Goal: Task Accomplishment & Management: Complete application form

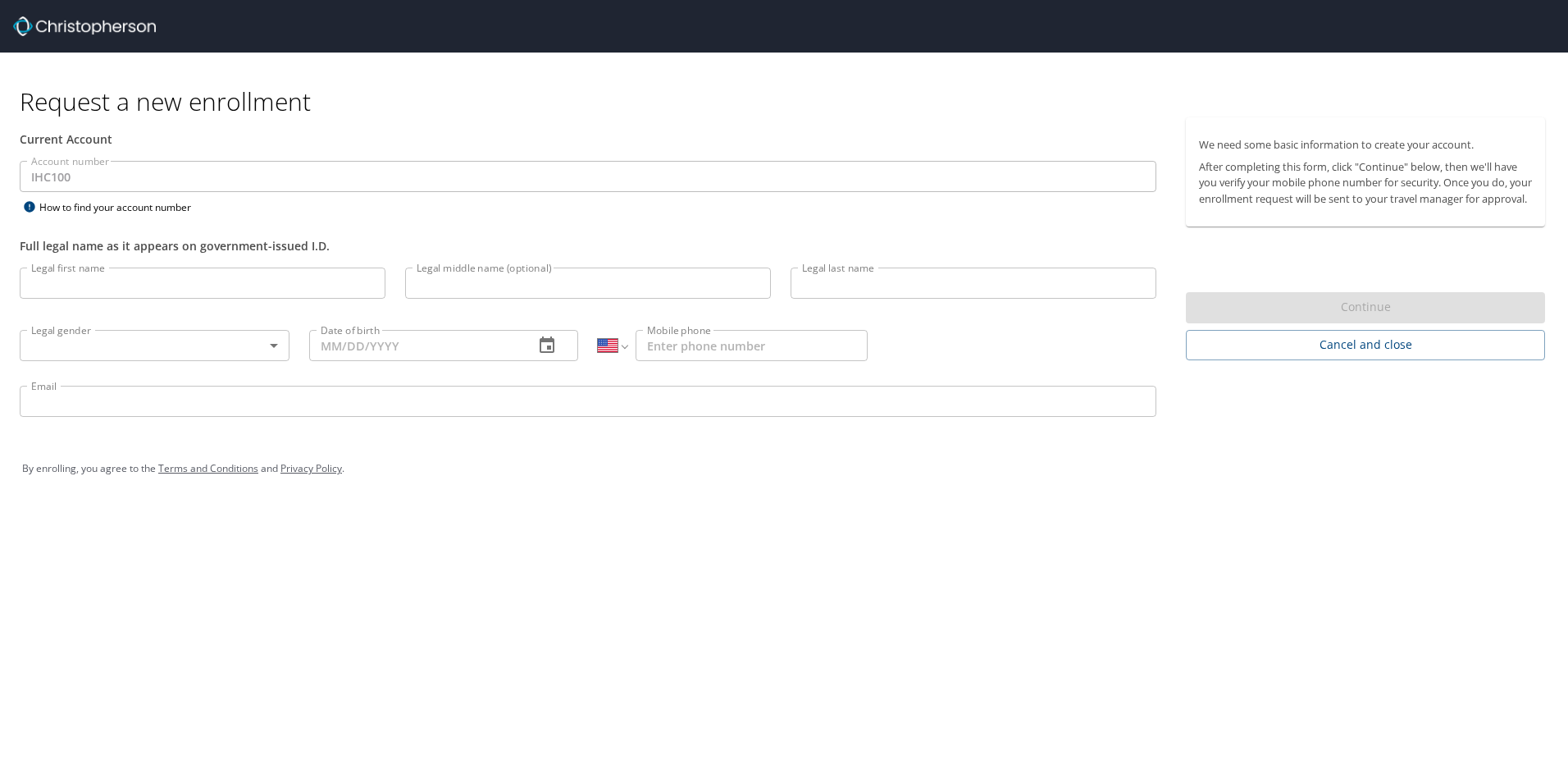
select select "US"
click at [149, 290] on input "Legal first name" at bounding box center [202, 283] width 365 height 31
type input "[PERSON_NAME]"
type input "R"
type input "[PERSON_NAME]"
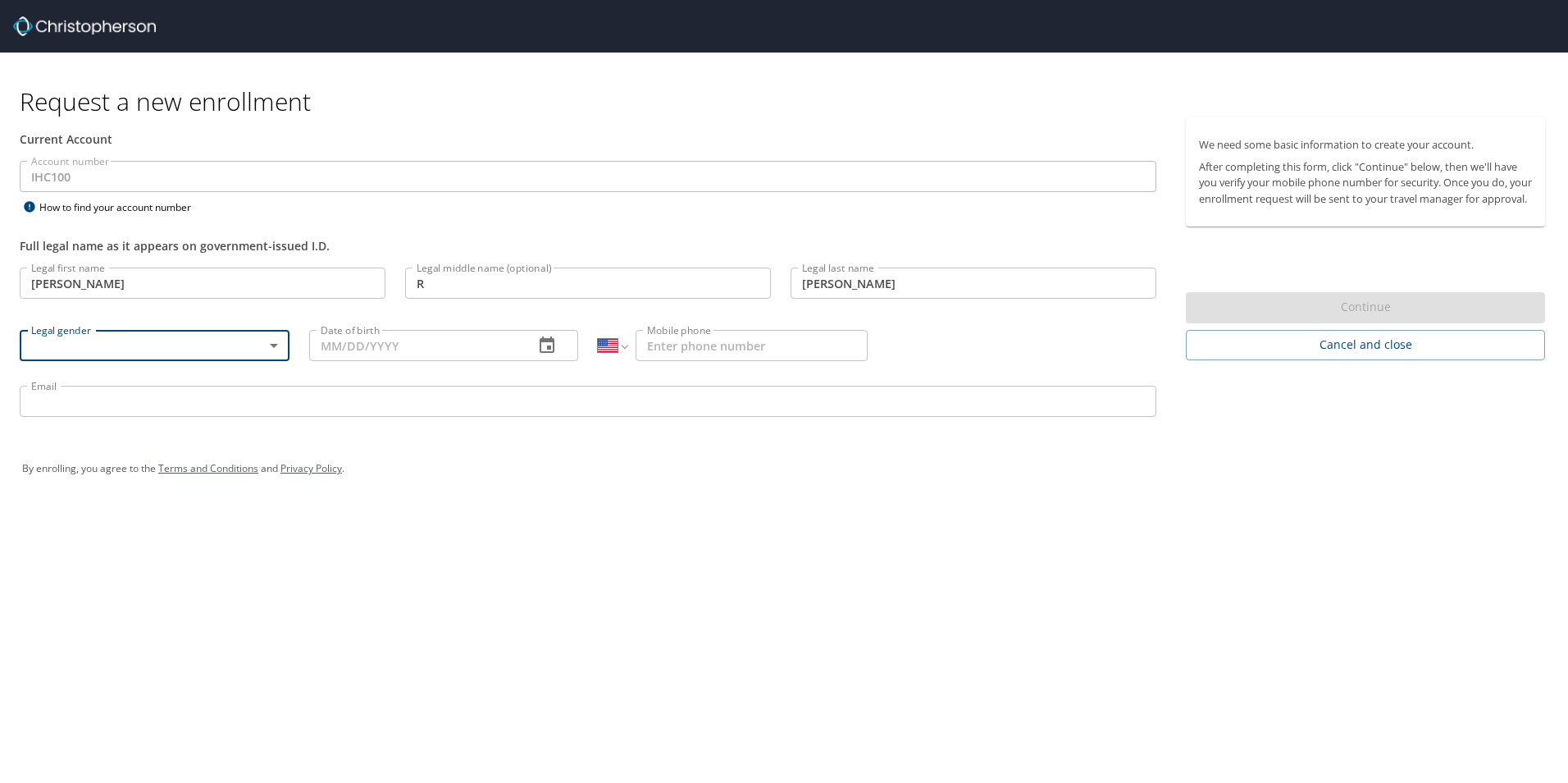
click at [276, 345] on body "Request a new enrollment Current Account Account number IHC100 Account number H…" at bounding box center [784, 391] width 1568 height 783
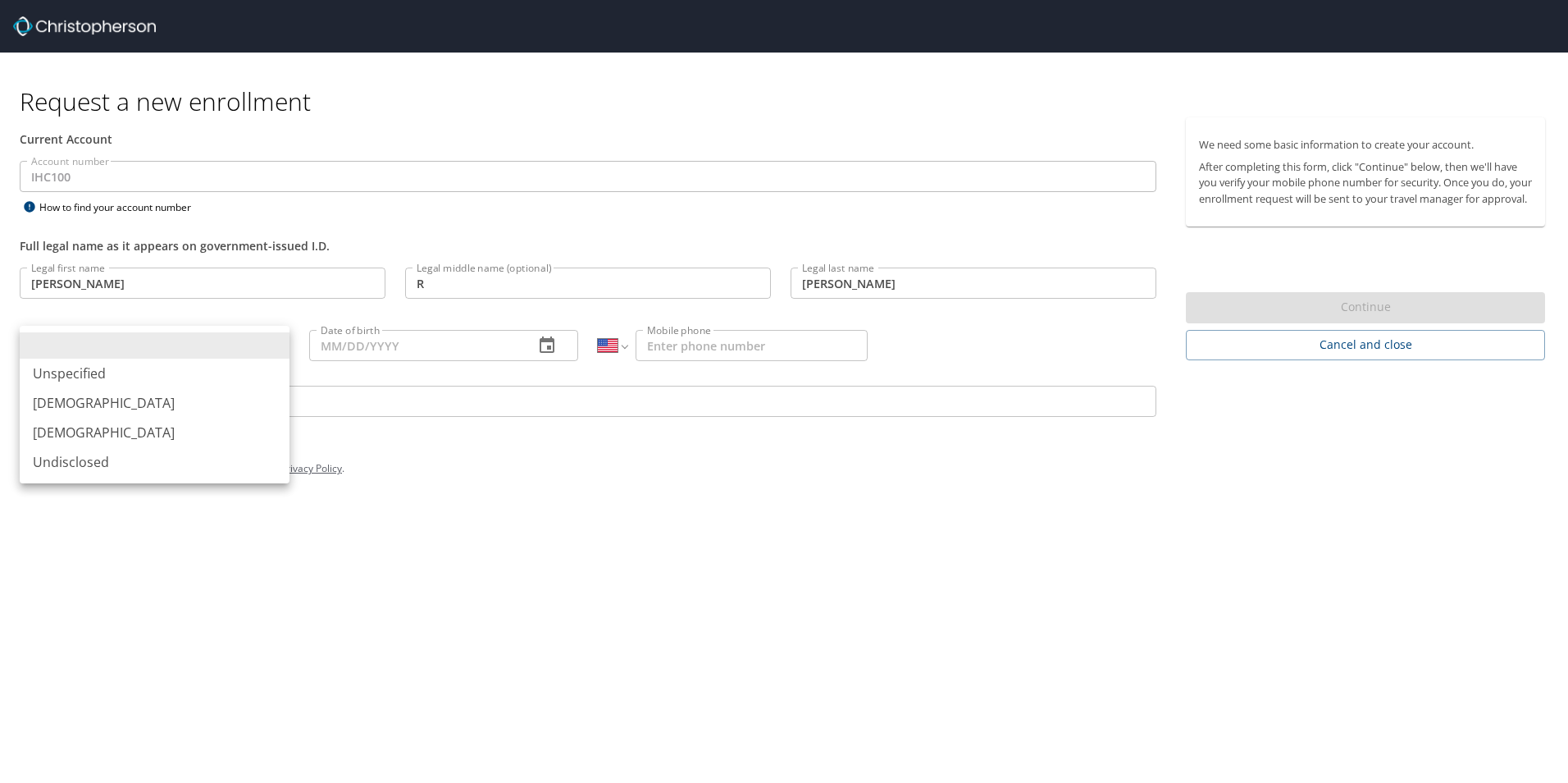
click at [228, 427] on li "[DEMOGRAPHIC_DATA]" at bounding box center [154, 432] width 269 height 30
type input "[DEMOGRAPHIC_DATA]"
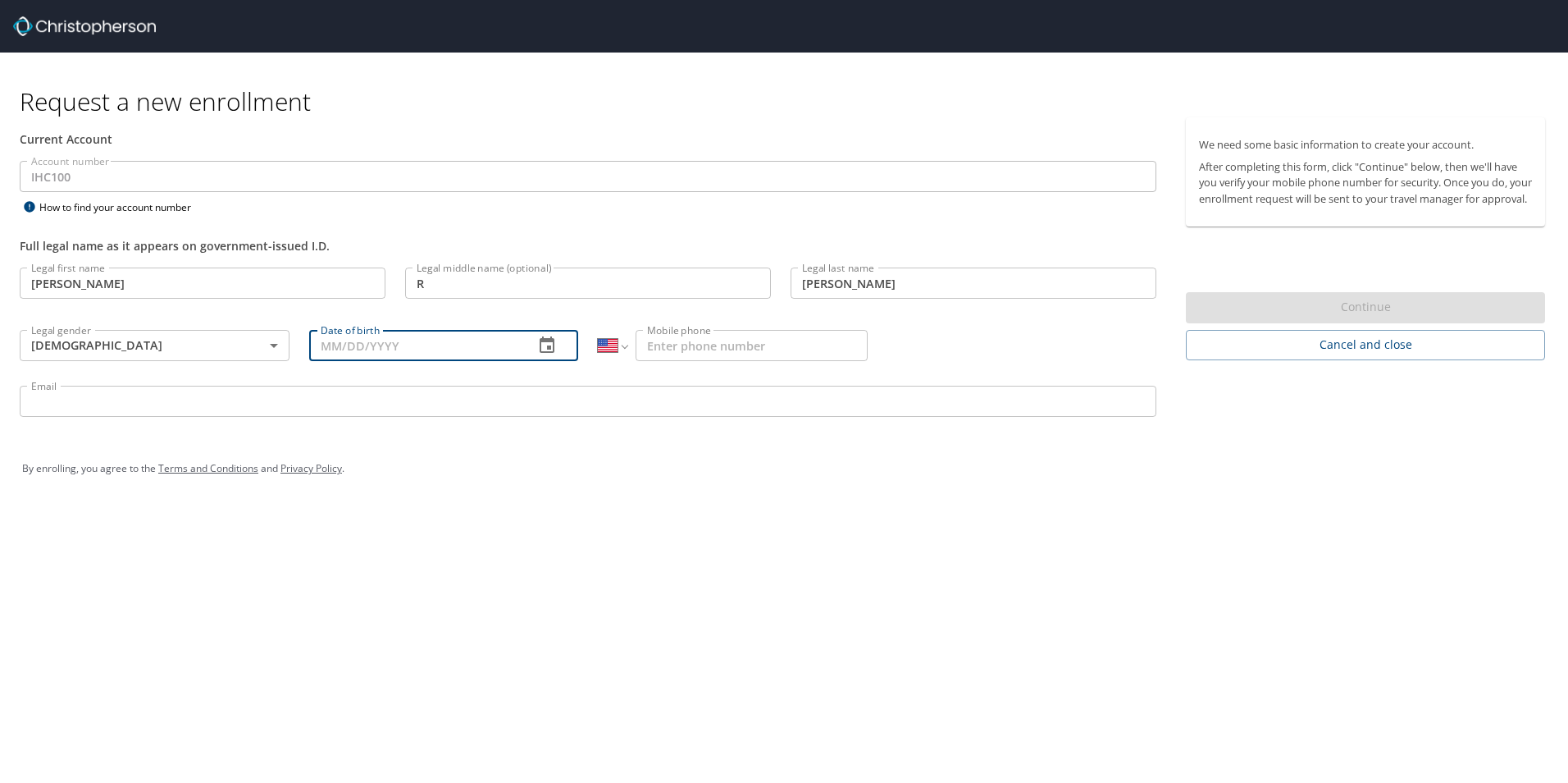
click at [385, 350] on input "Date of birth" at bounding box center [415, 344] width 212 height 31
type input "[DATE]"
click at [666, 365] on p at bounding box center [732, 364] width 269 height 5
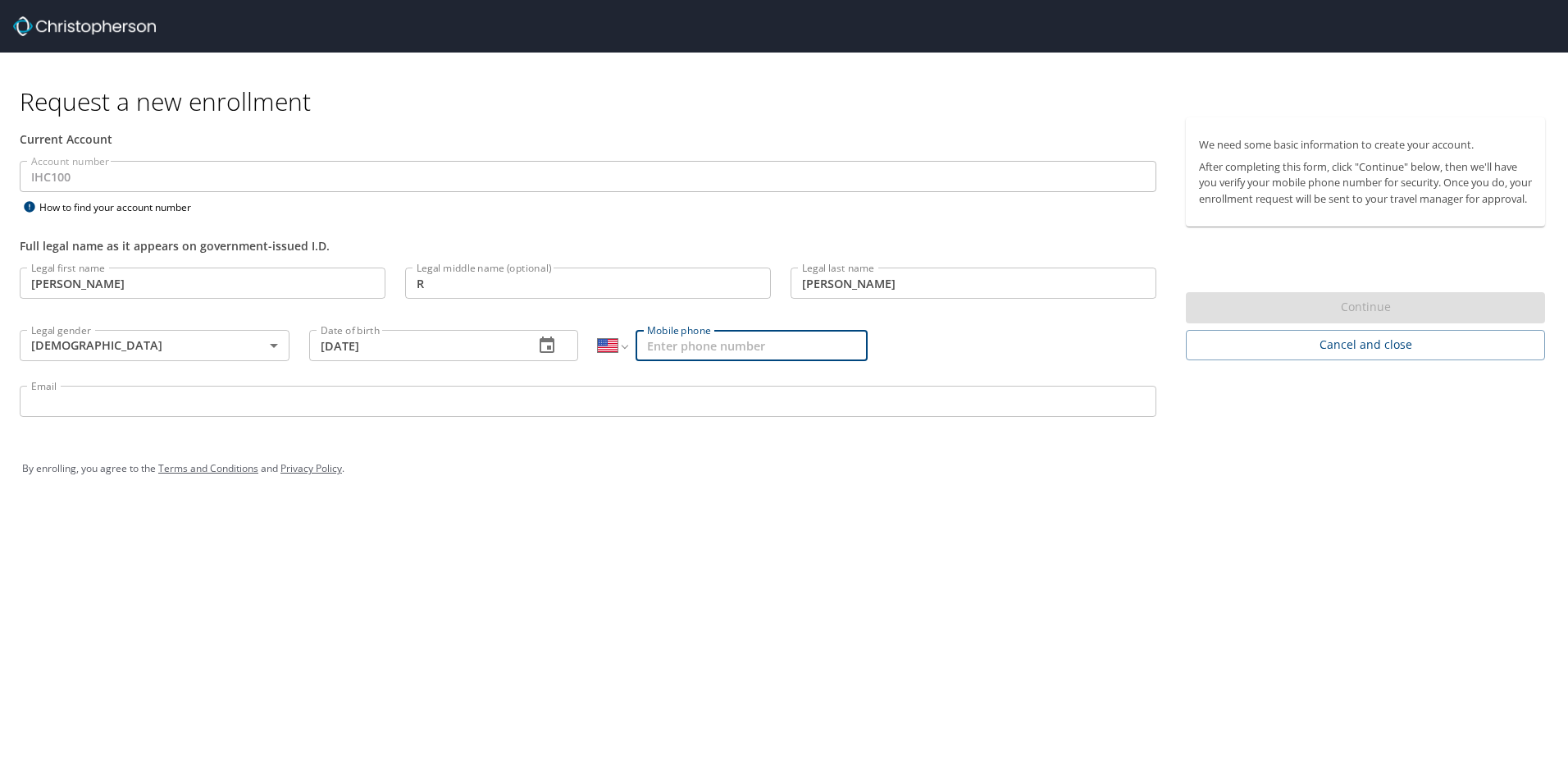
click at [678, 346] on input "Mobile phone" at bounding box center [752, 344] width 232 height 31
type input "[PHONE_NUMBER]"
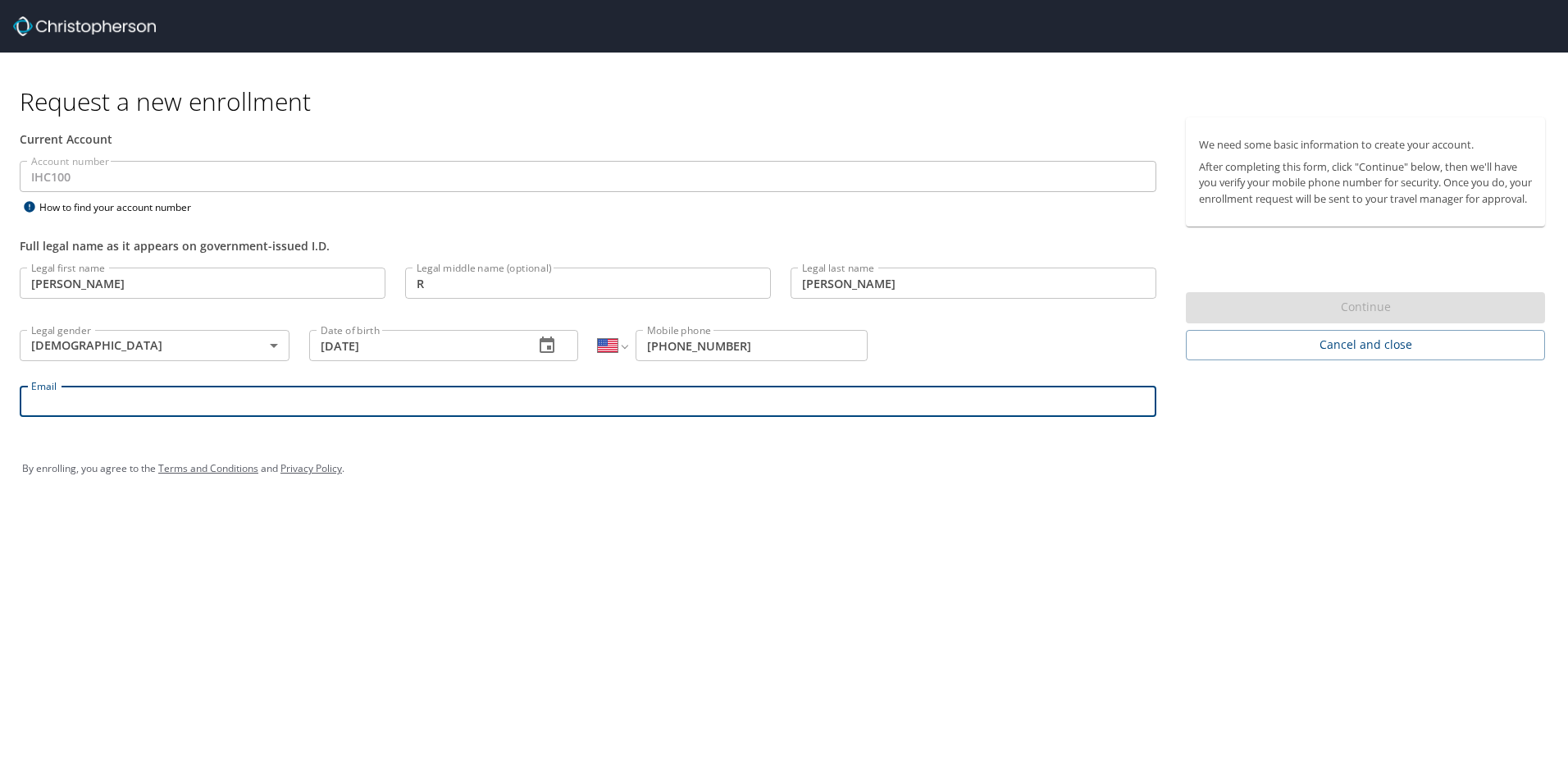
click at [645, 399] on input "Email" at bounding box center [587, 401] width 1137 height 31
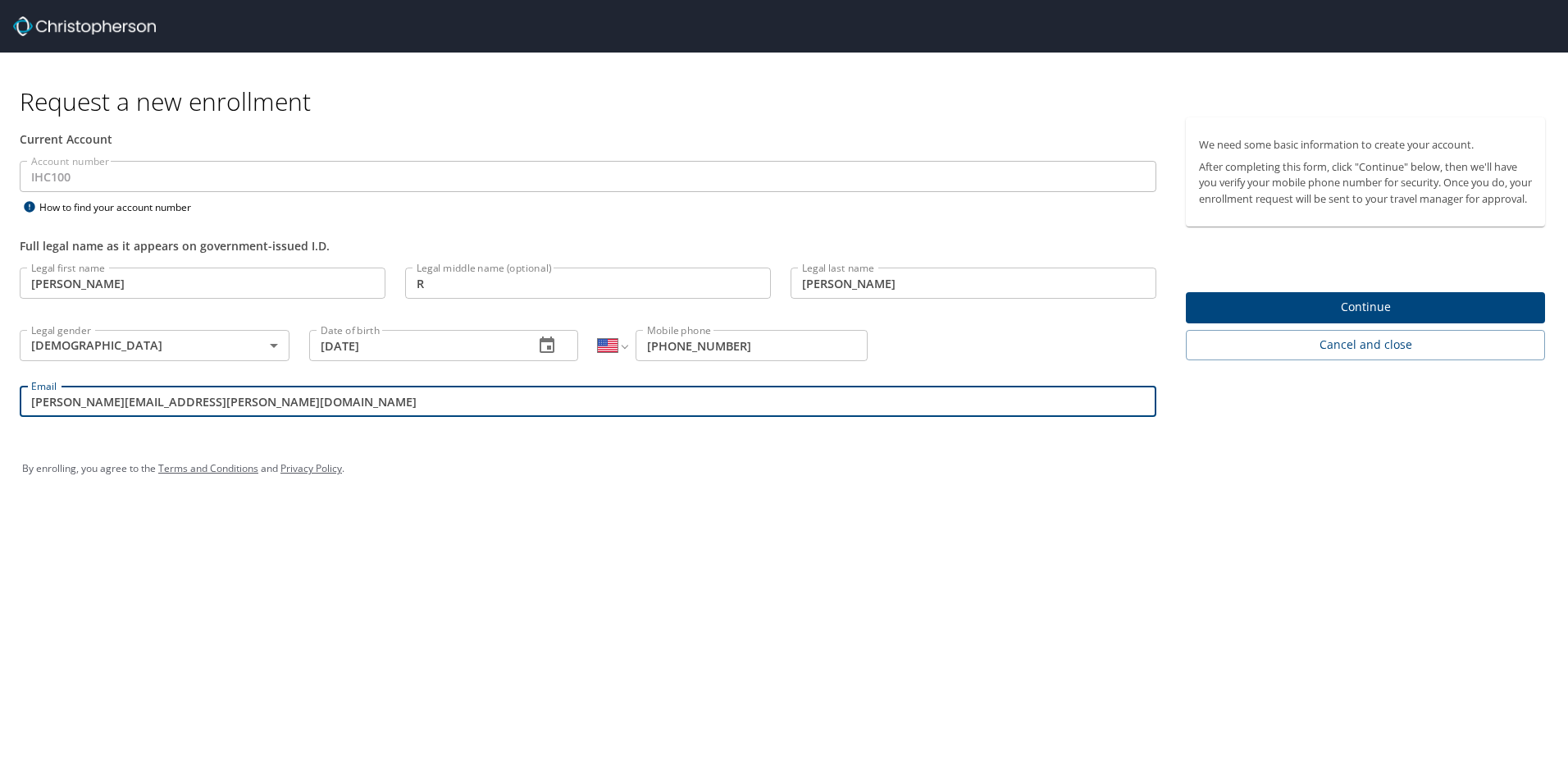
type input "[PERSON_NAME][EMAIL_ADDRESS][PERSON_NAME][DOMAIN_NAME]"
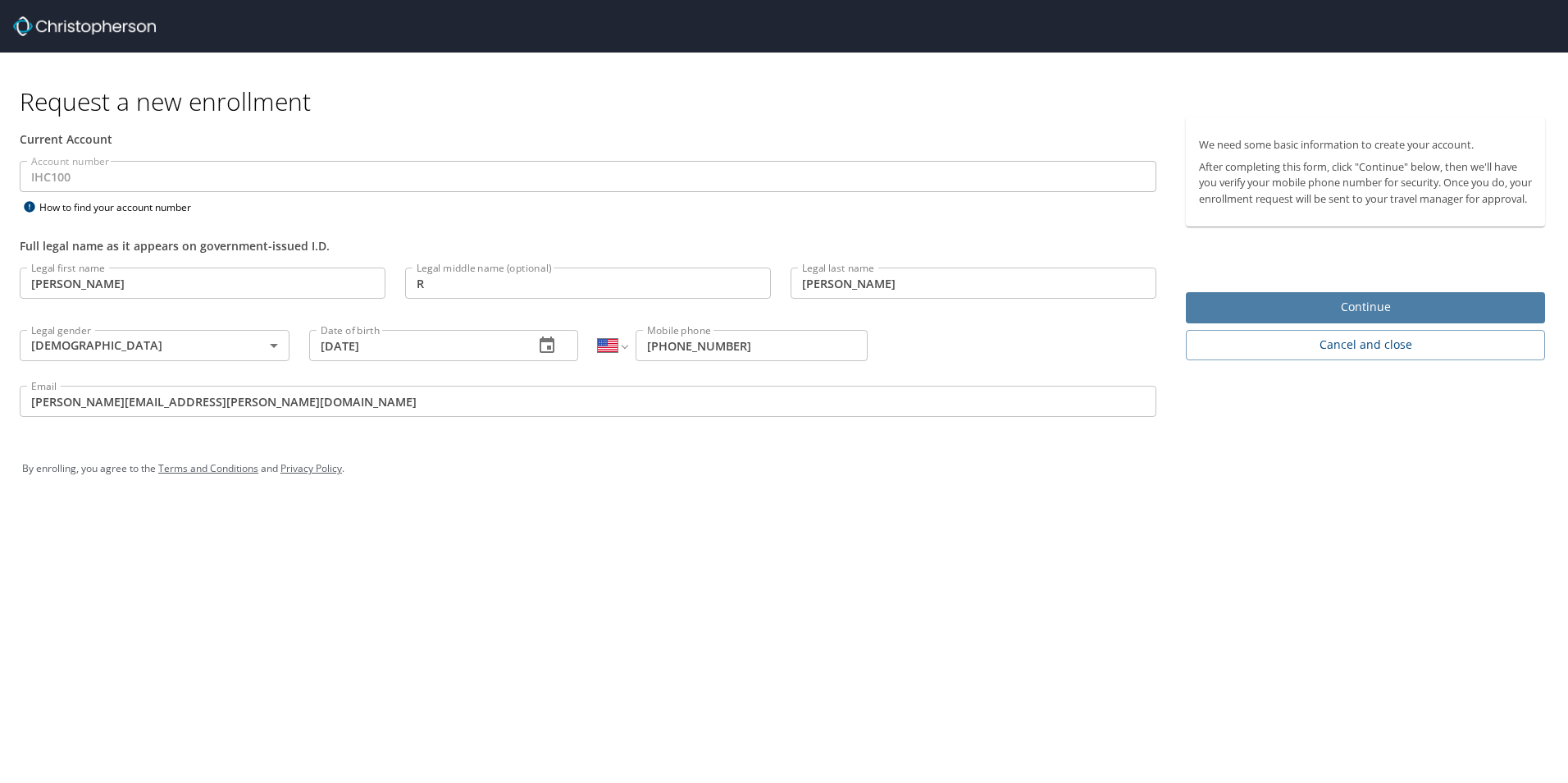
click at [1371, 318] on span "Continue" at bounding box center [1366, 307] width 333 height 20
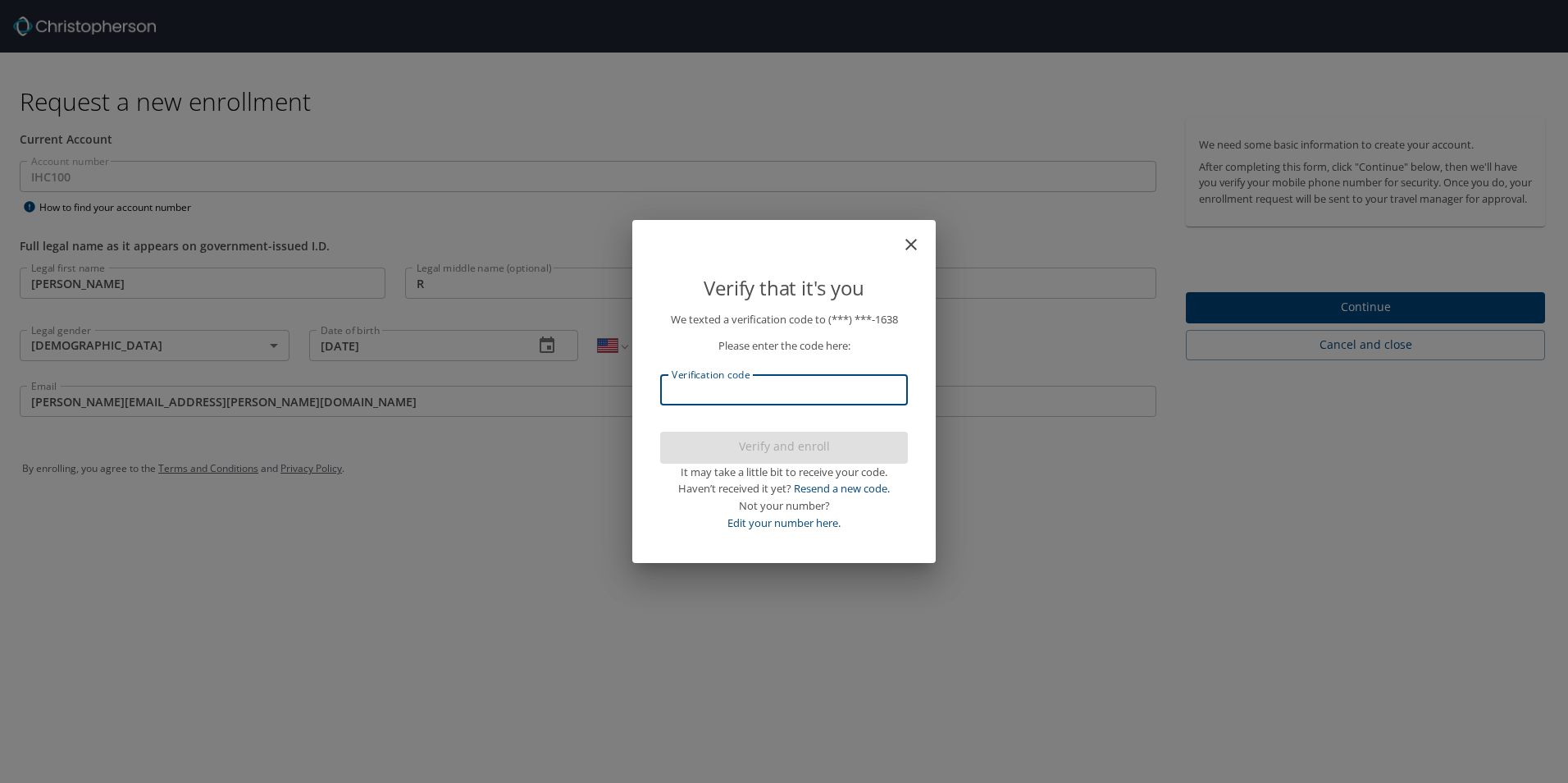
click at [817, 395] on input "Verification code" at bounding box center [784, 389] width 247 height 31
type input "561394"
click at [800, 451] on span "Verify and enroll" at bounding box center [784, 447] width 222 height 20
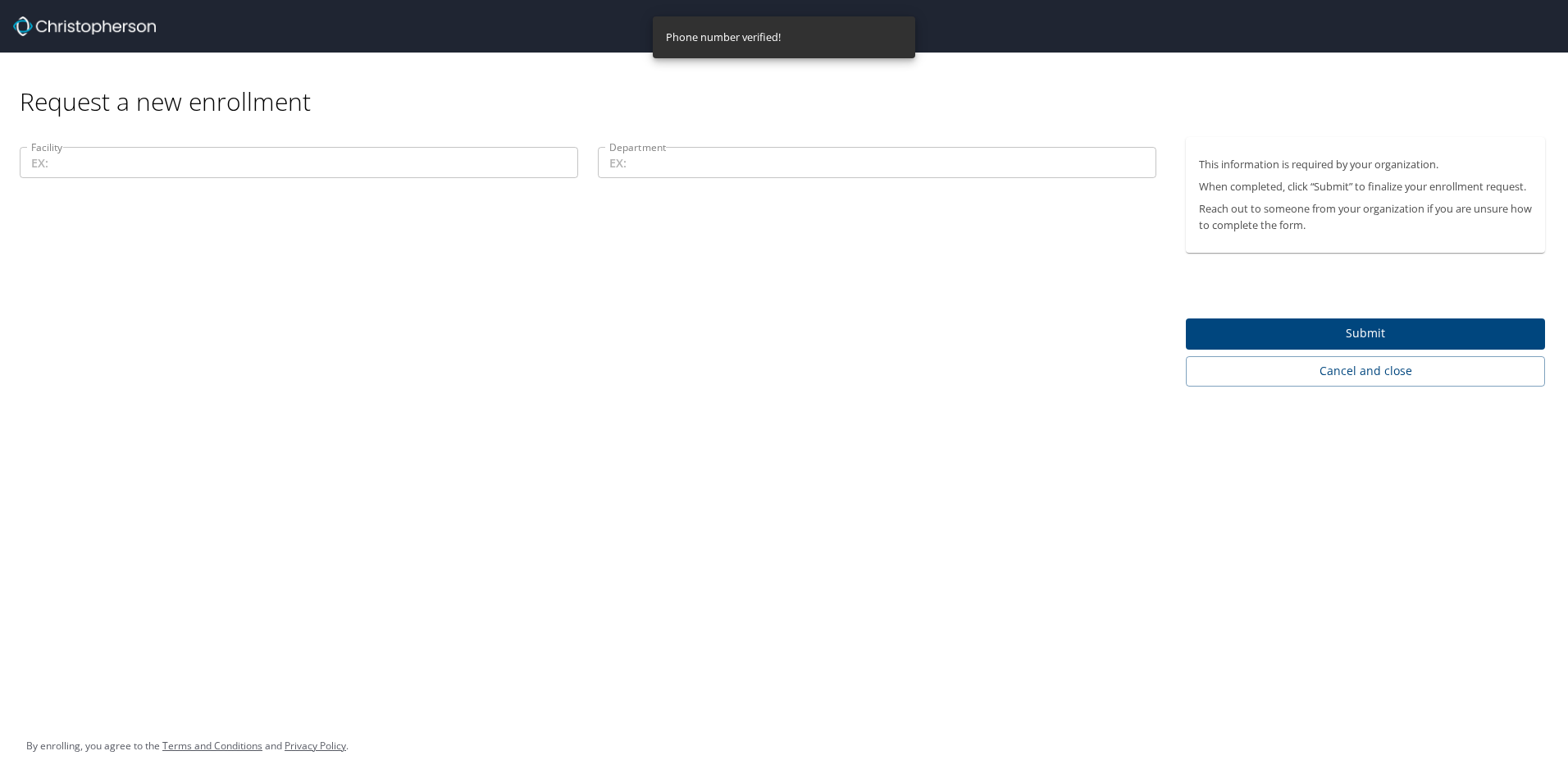
click at [453, 164] on input "Facility" at bounding box center [298, 162] width 558 height 31
drag, startPoint x: 389, startPoint y: 168, endPoint x: 399, endPoint y: 166, distance: 10.2
click at [392, 167] on input "Facility" at bounding box center [298, 162] width 558 height 31
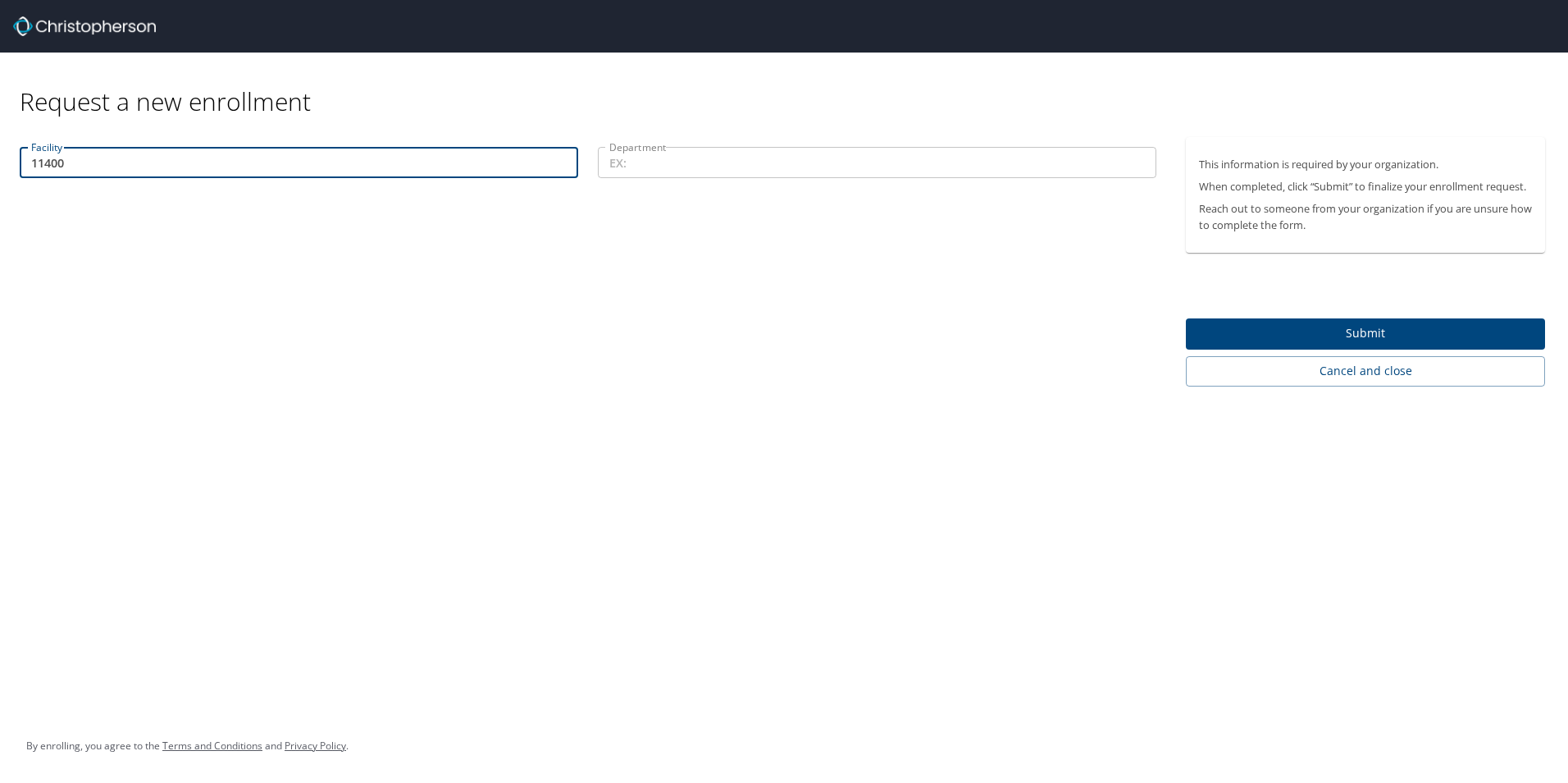
type input "11400"
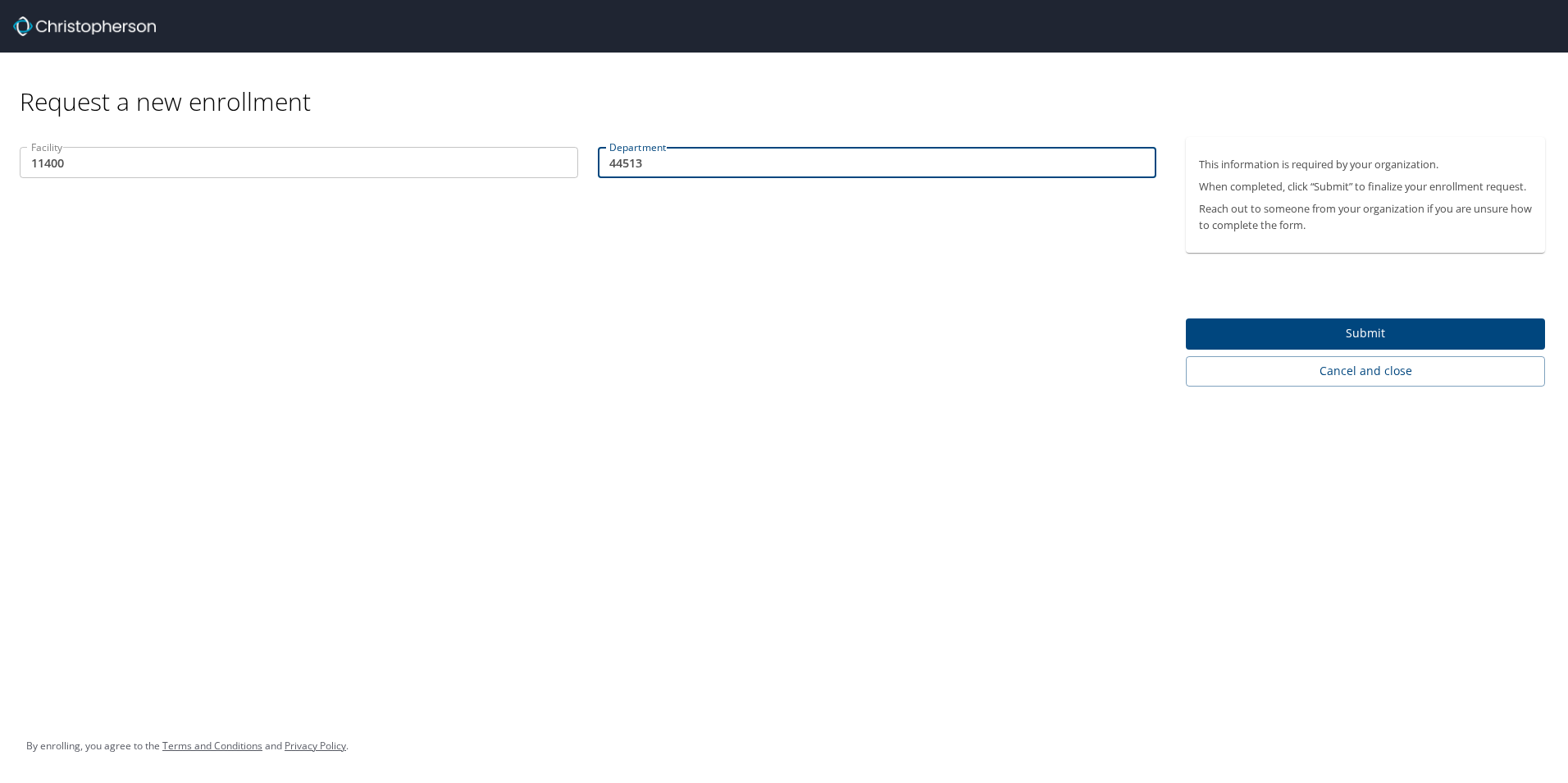
type input "44513"
click at [1437, 329] on span "Submit" at bounding box center [1366, 333] width 333 height 20
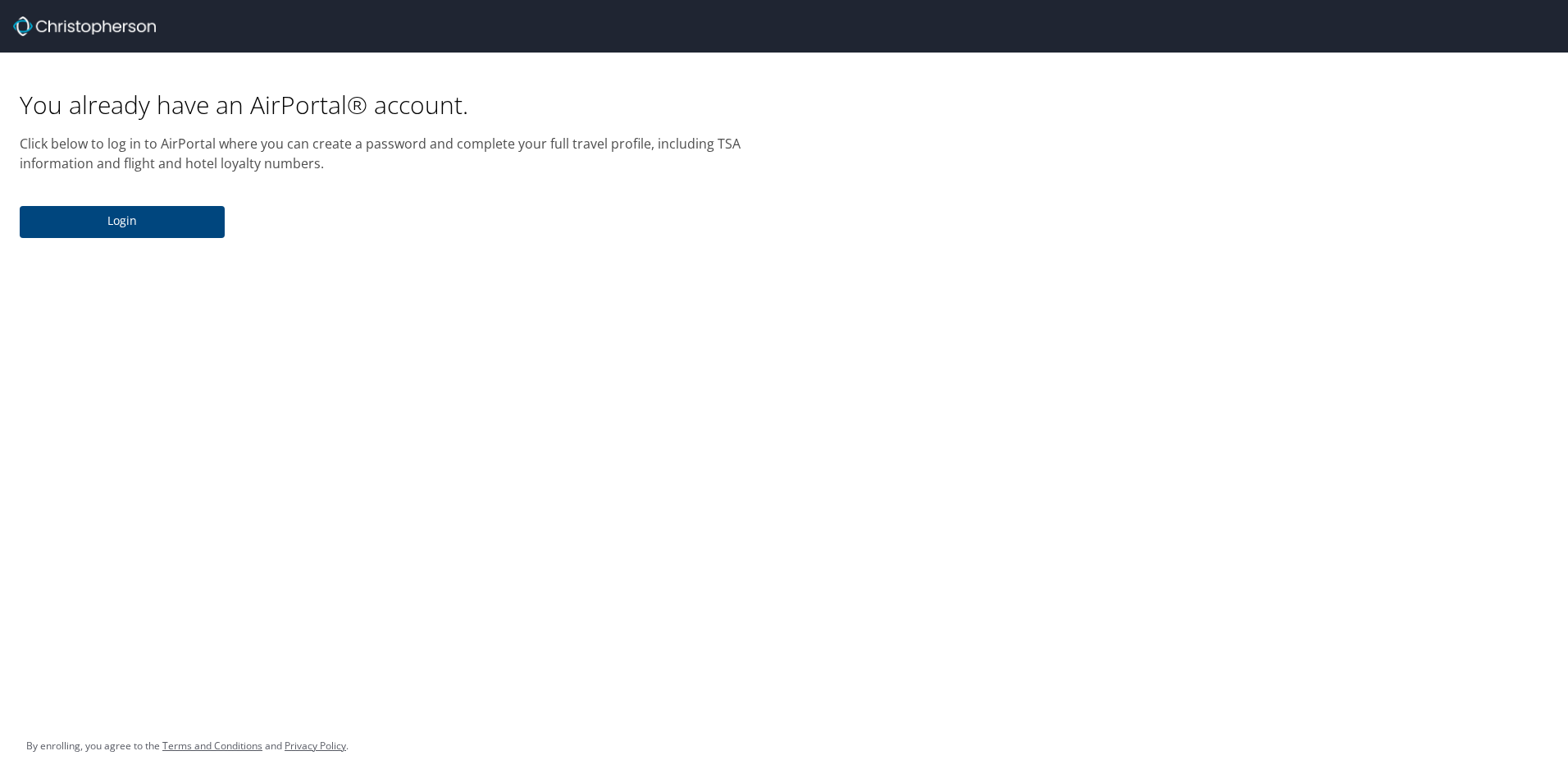
drag, startPoint x: 163, startPoint y: 223, endPoint x: 173, endPoint y: 225, distance: 10.2
click at [163, 223] on span "Login" at bounding box center [121, 220] width 179 height 20
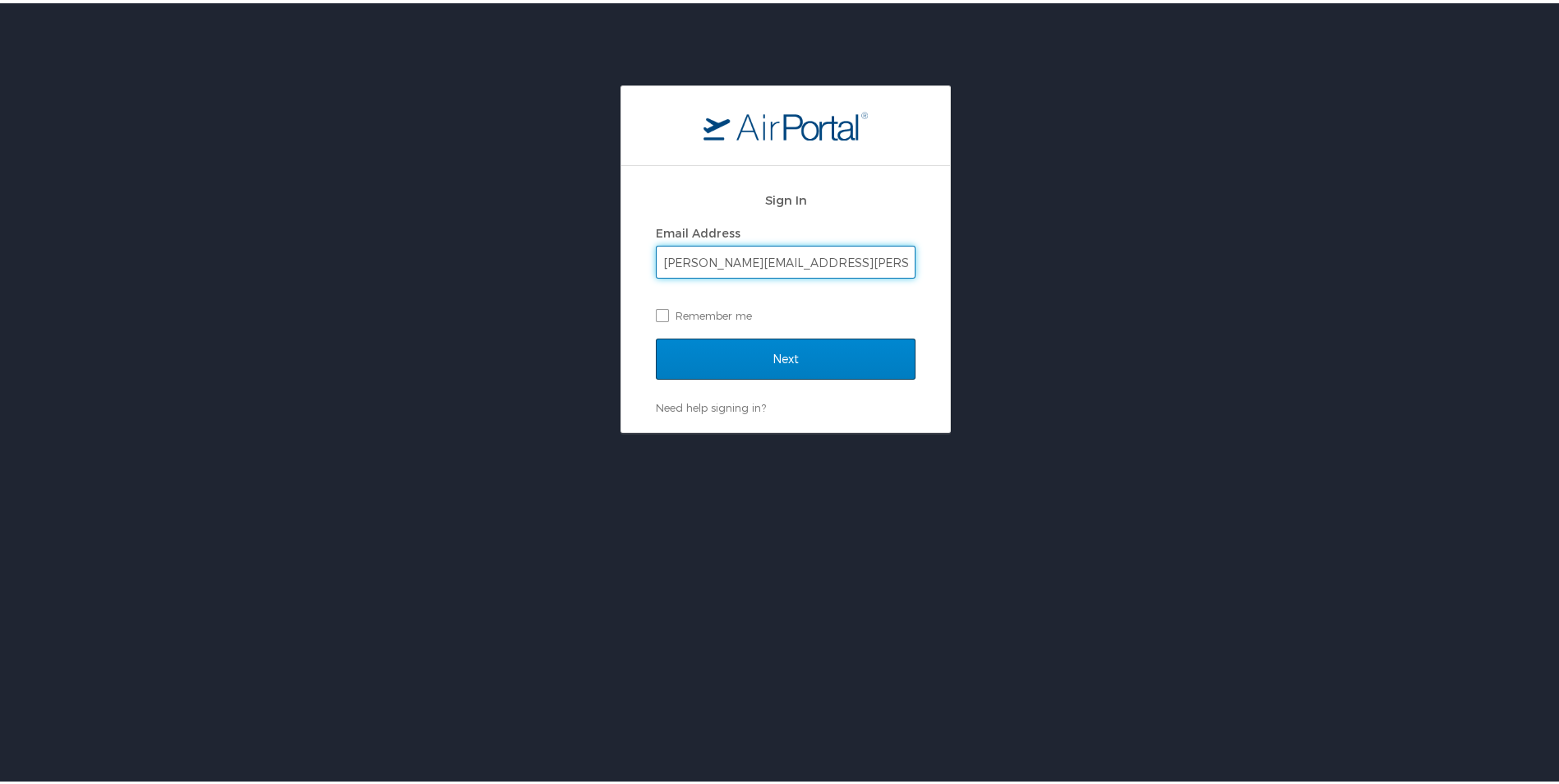
type input "[PERSON_NAME][EMAIL_ADDRESS][PERSON_NAME][DOMAIN_NAME]"
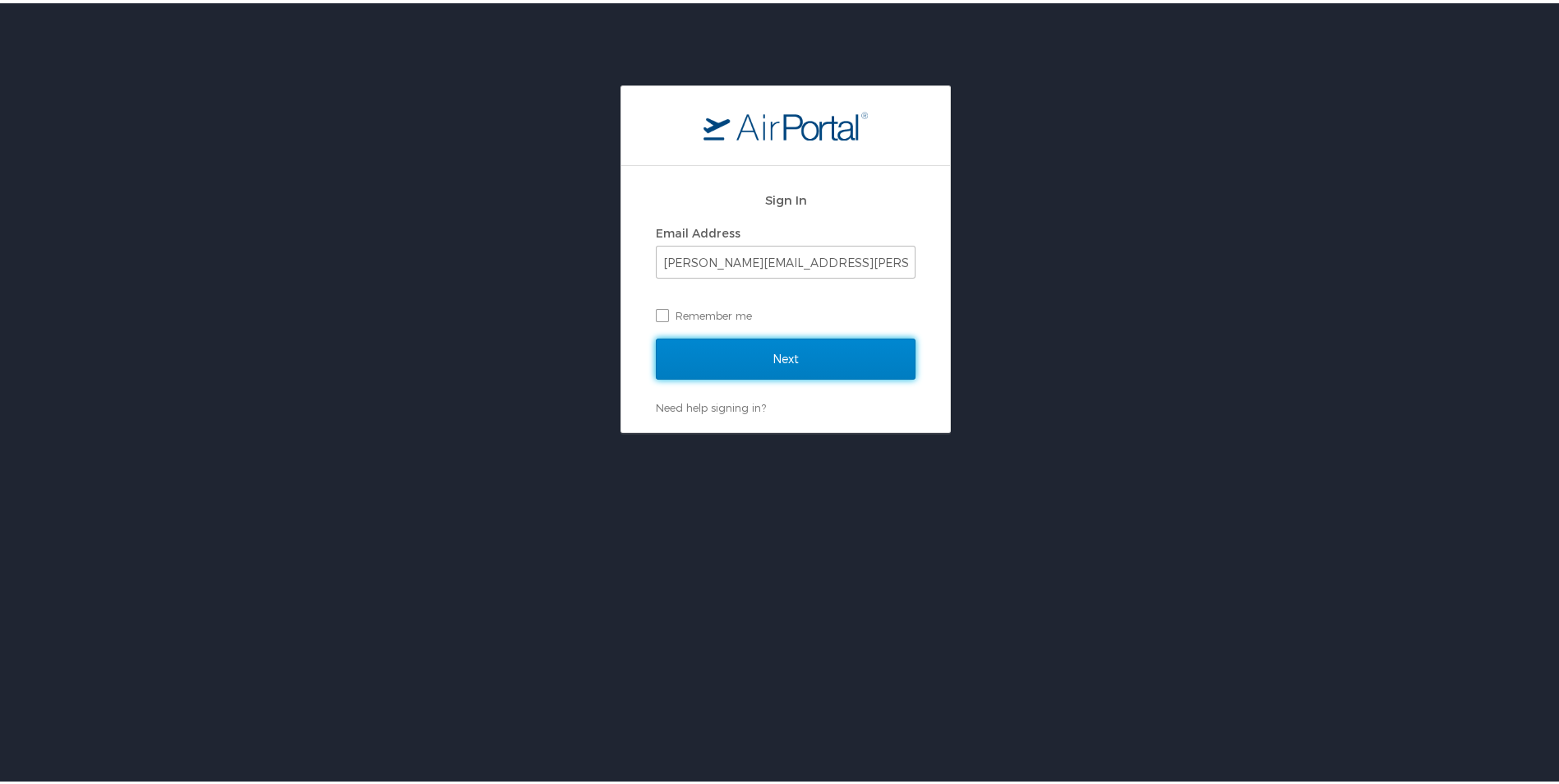
click at [770, 363] on input "Next" at bounding box center [785, 355] width 259 height 41
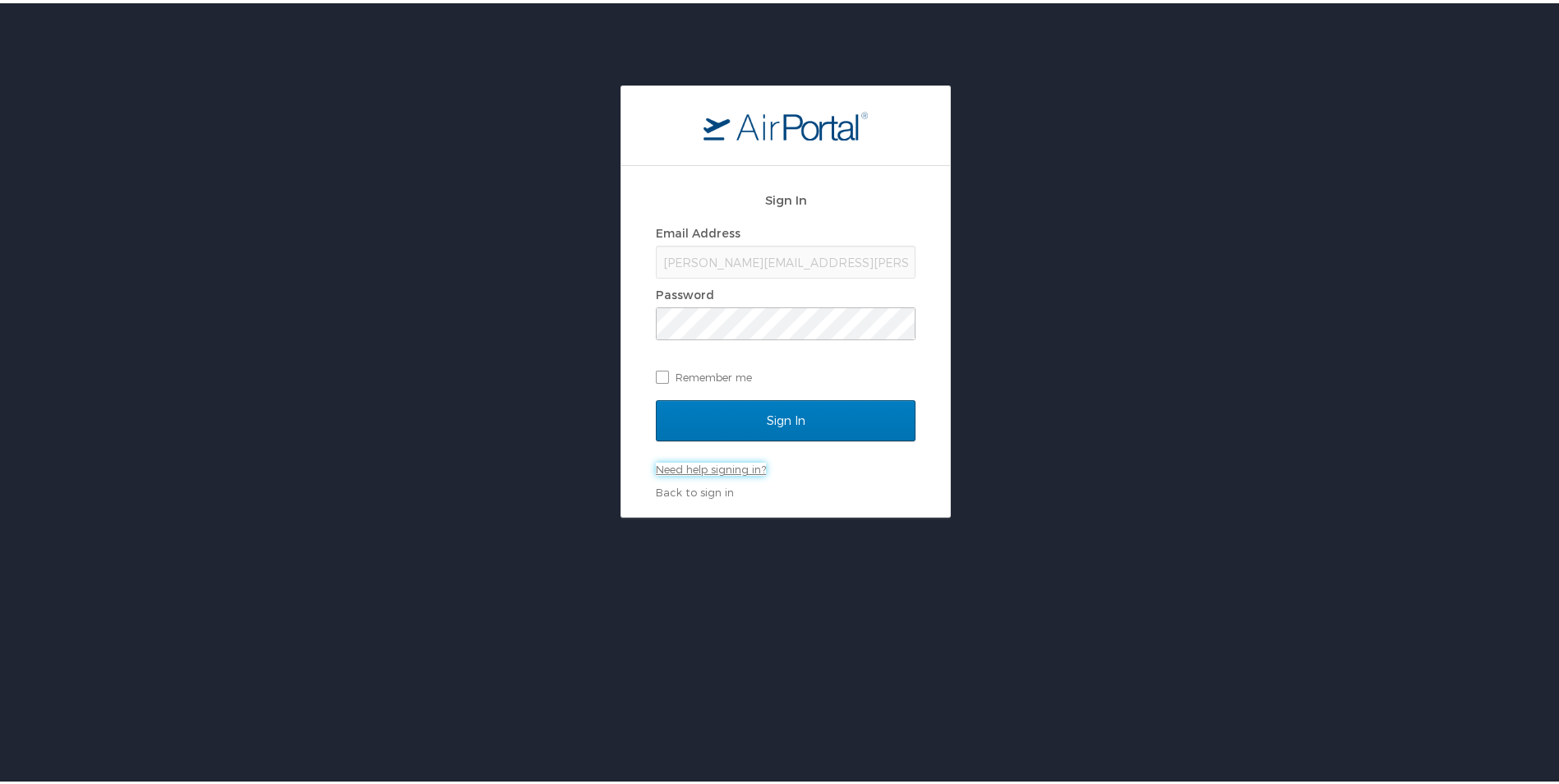
click at [738, 465] on link "Need help signing in?" at bounding box center [710, 466] width 110 height 13
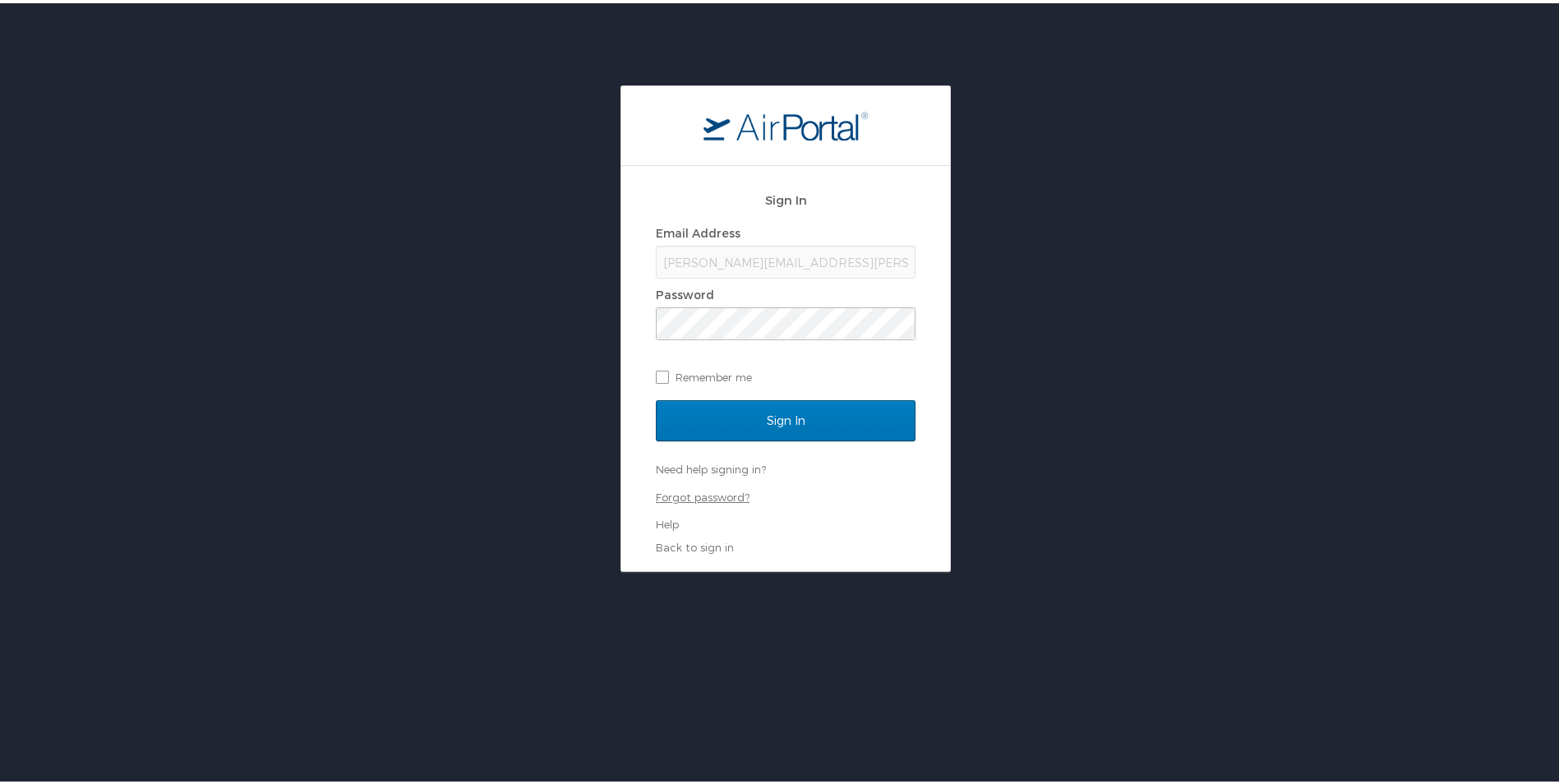
drag, startPoint x: 702, startPoint y: 490, endPoint x: 728, endPoint y: 494, distance: 26.3
click at [702, 490] on link "Forgot password?" at bounding box center [702, 493] width 94 height 13
